Goal: Task Accomplishment & Management: Manage account settings

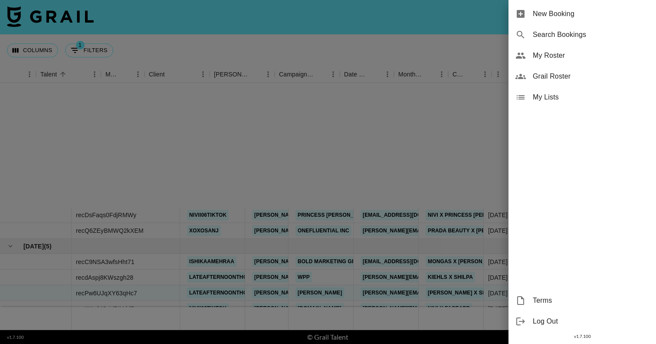
click at [552, 58] on span "My Roster" at bounding box center [591, 55] width 116 height 10
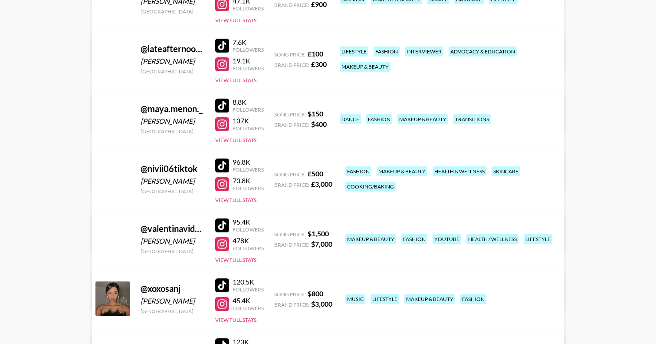
scroll to position [215, 0]
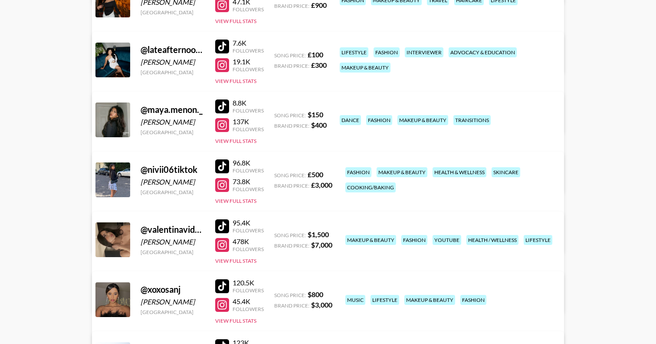
click at [331, 234] on link "View/Edit Details" at bounding box center [220, 238] width 224 height 9
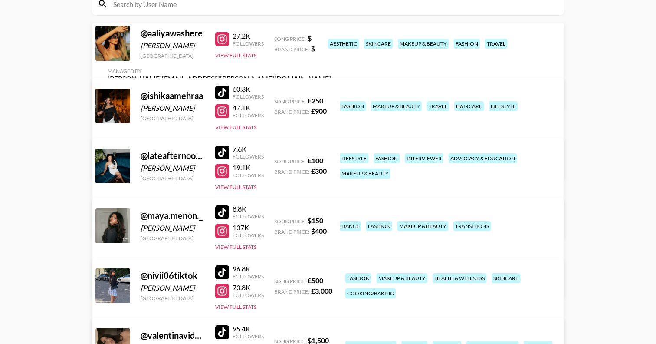
scroll to position [99, 0]
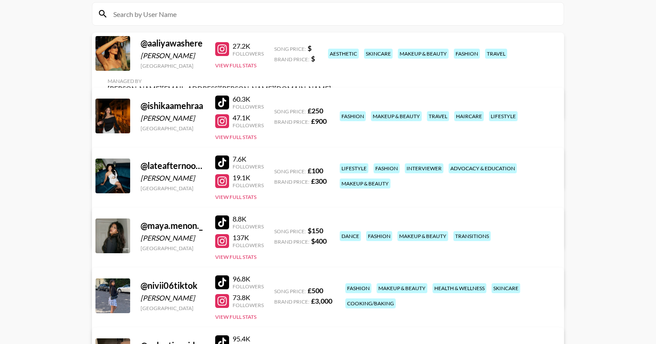
click at [331, 100] on link "View/Edit Details" at bounding box center [220, 104] width 224 height 9
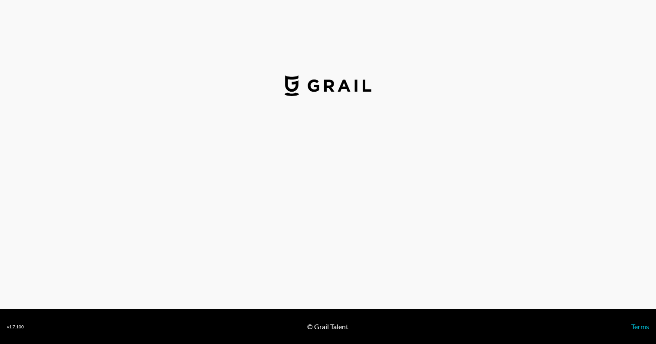
select select "GBP"
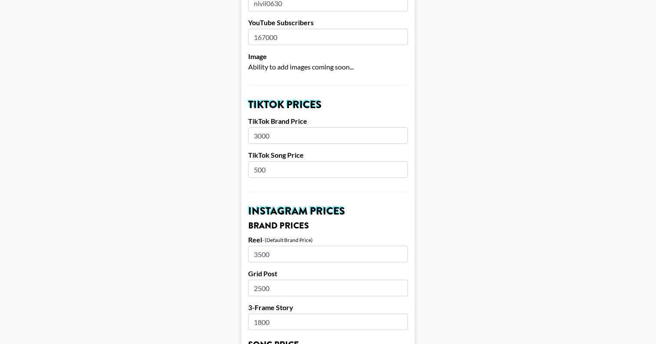
scroll to position [244, 0]
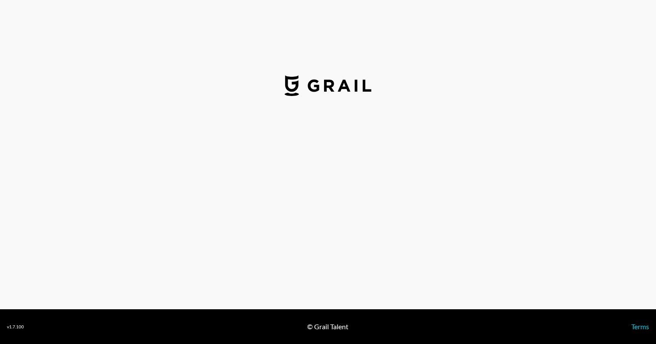
select select "USD"
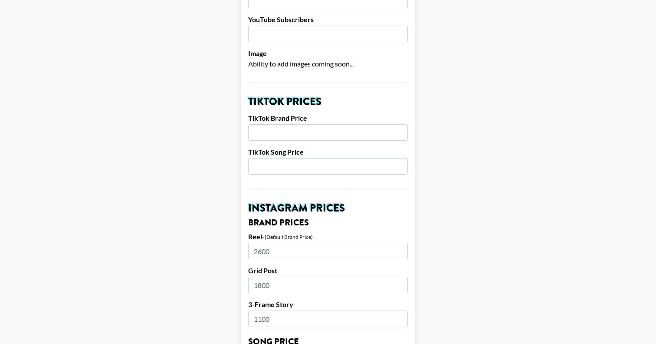
scroll to position [239, 0]
